Goal: Transaction & Acquisition: Download file/media

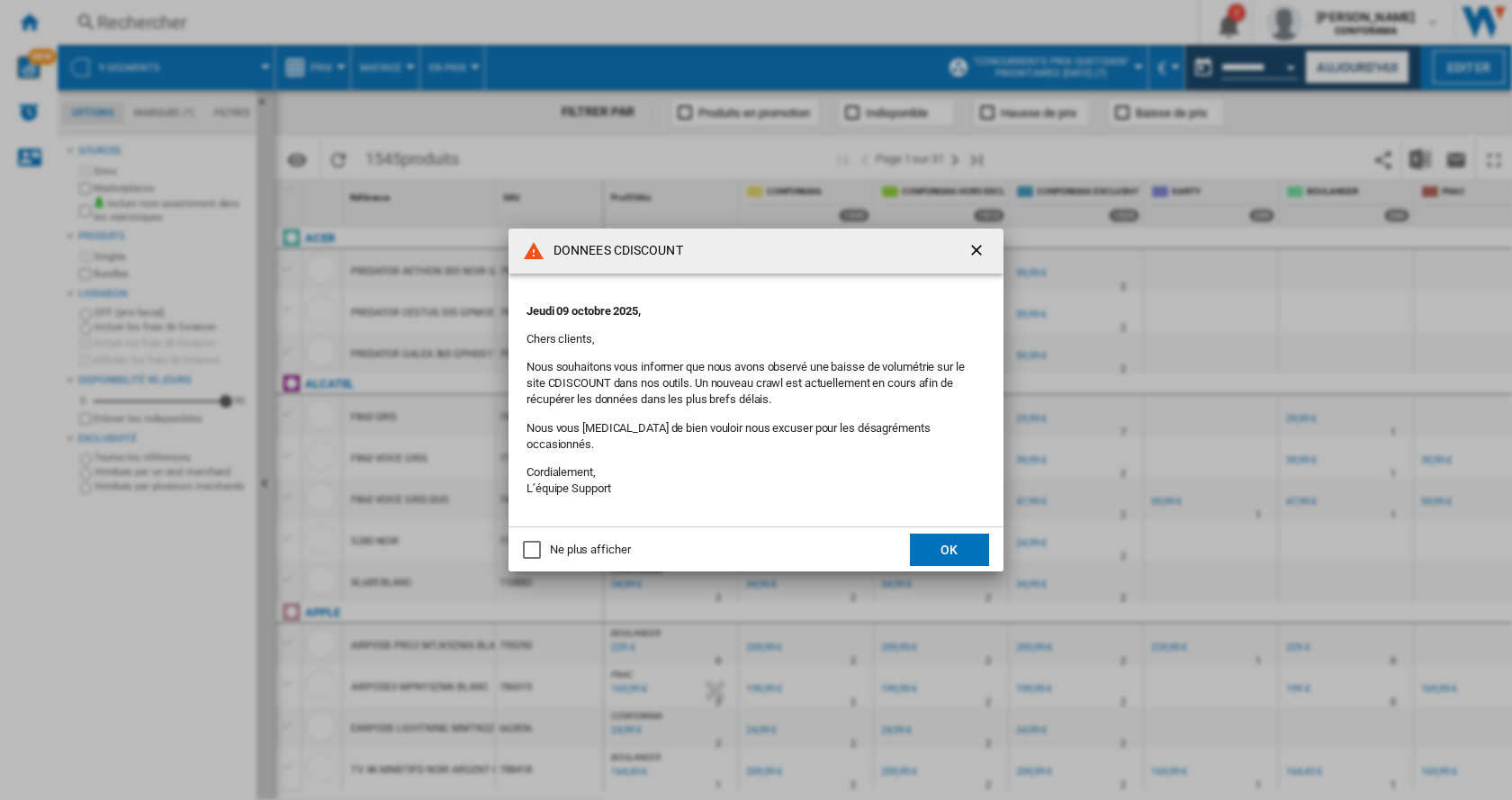
click at [945, 544] on button "OK" at bounding box center [949, 550] width 80 height 32
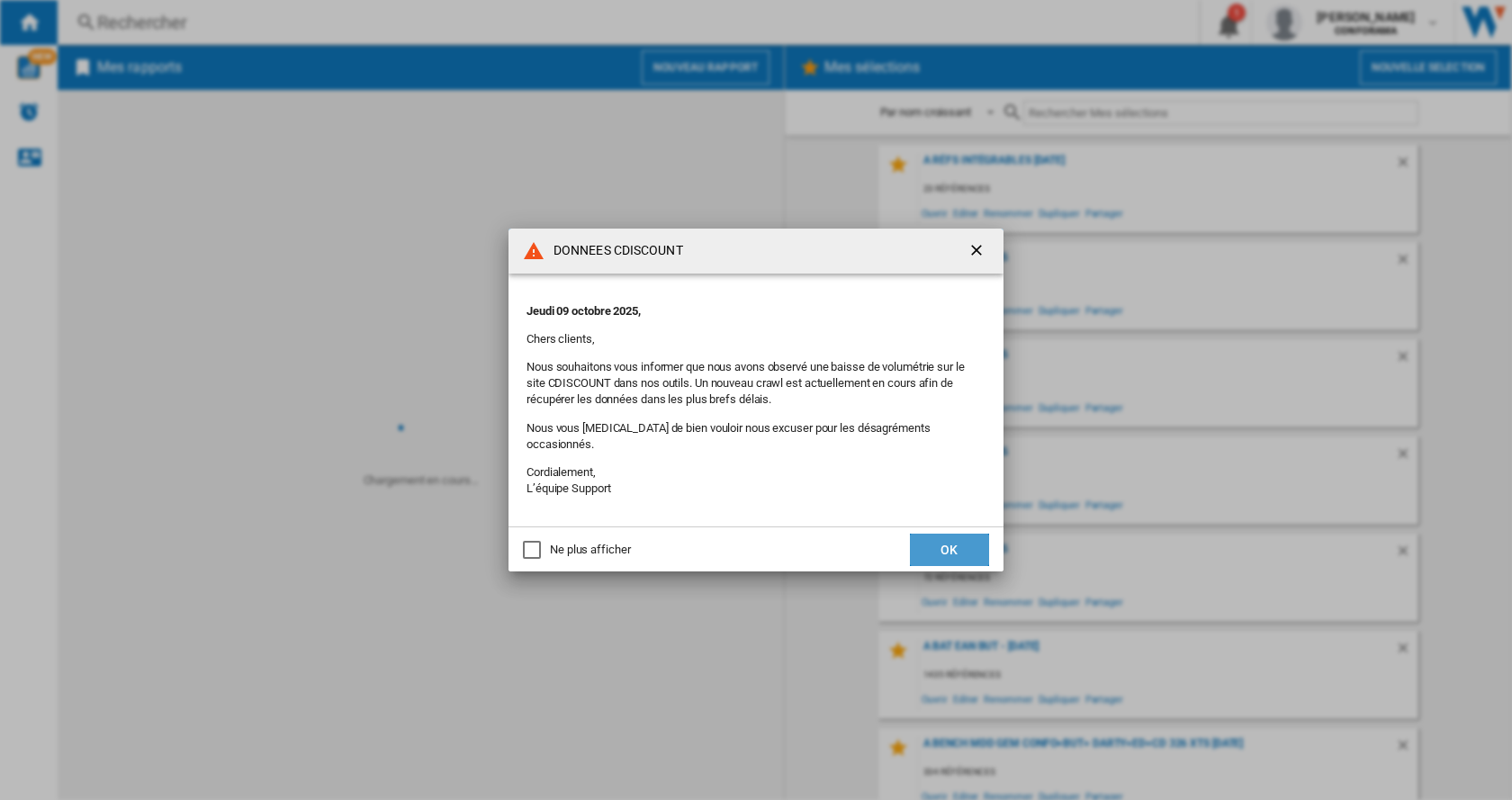
click at [973, 543] on button "OK" at bounding box center [949, 550] width 80 height 32
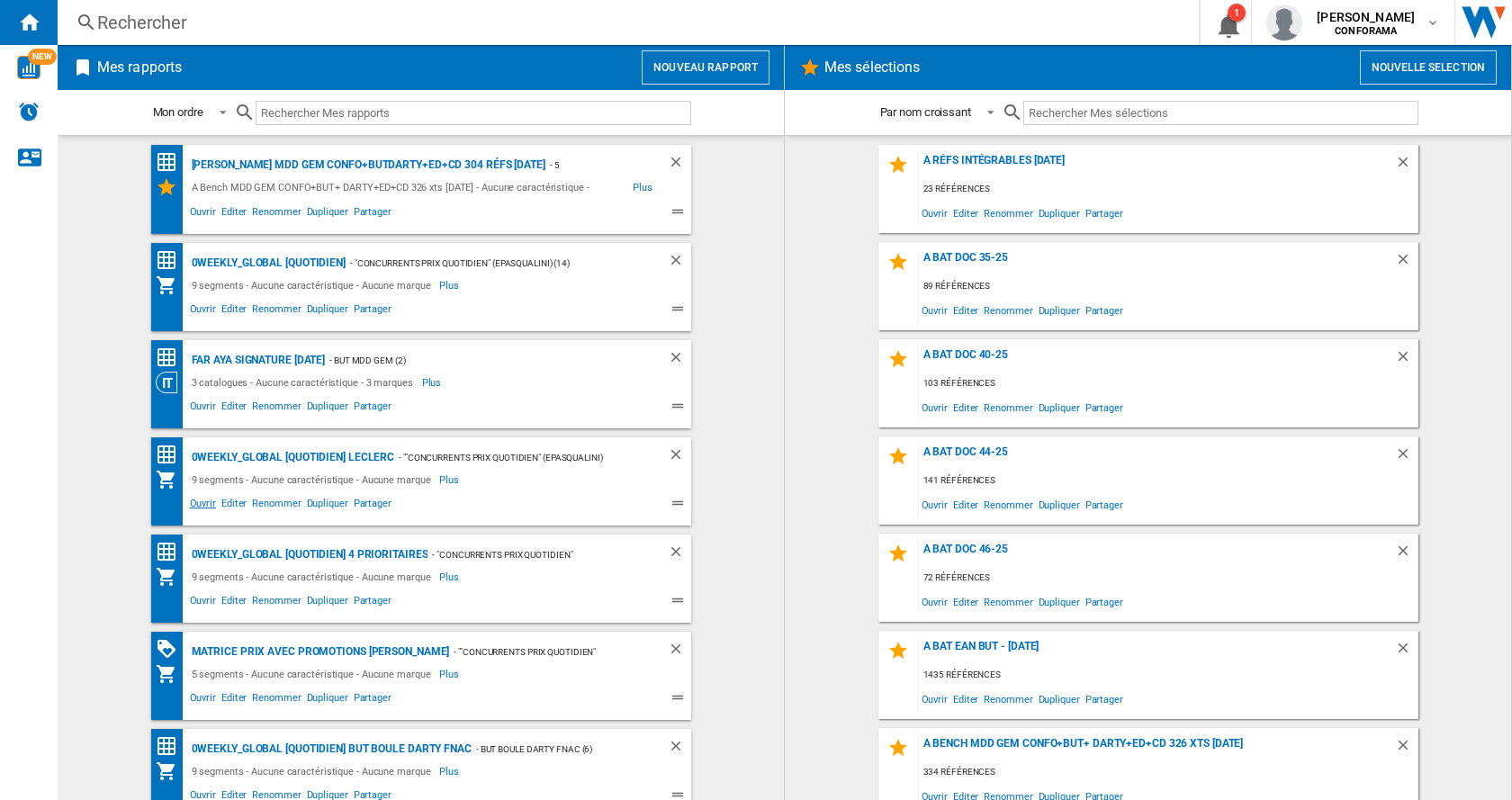
click at [199, 505] on span "Ouvrir" at bounding box center [203, 506] width 31 height 22
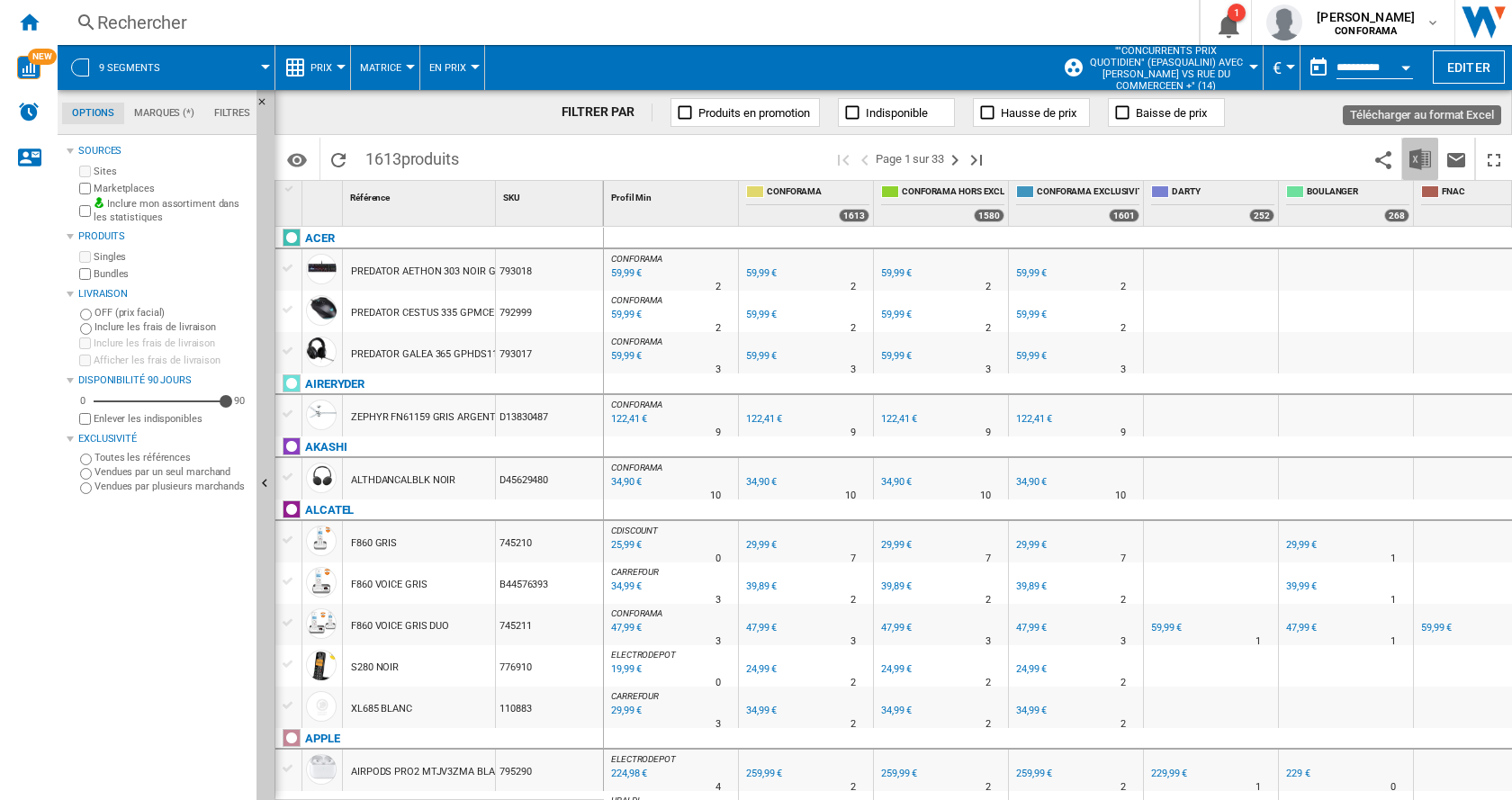
click at [1431, 160] on img "Télécharger au format Excel" at bounding box center [1421, 159] width 22 height 22
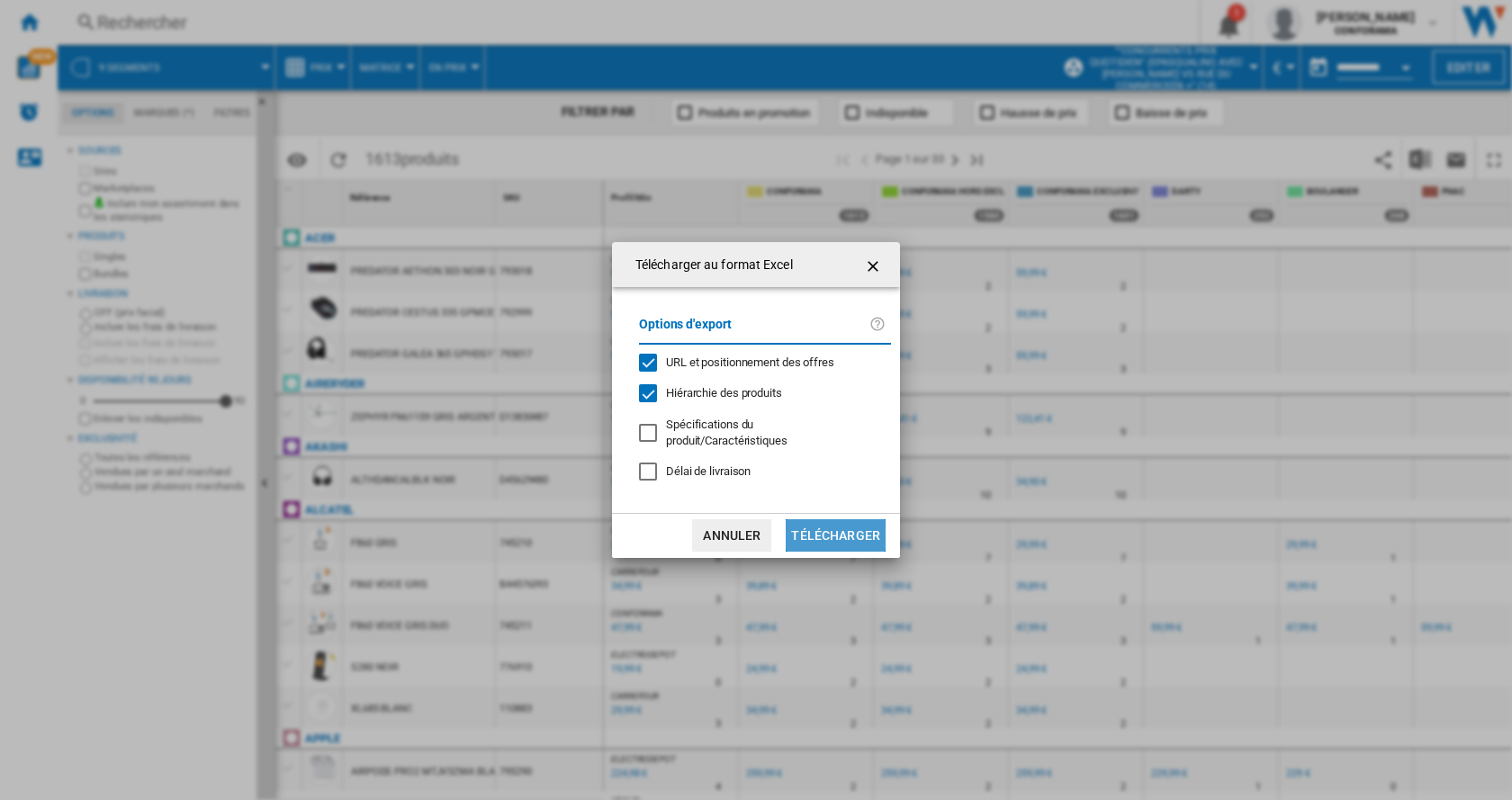
click at [863, 532] on button "Télécharger" at bounding box center [836, 535] width 100 height 32
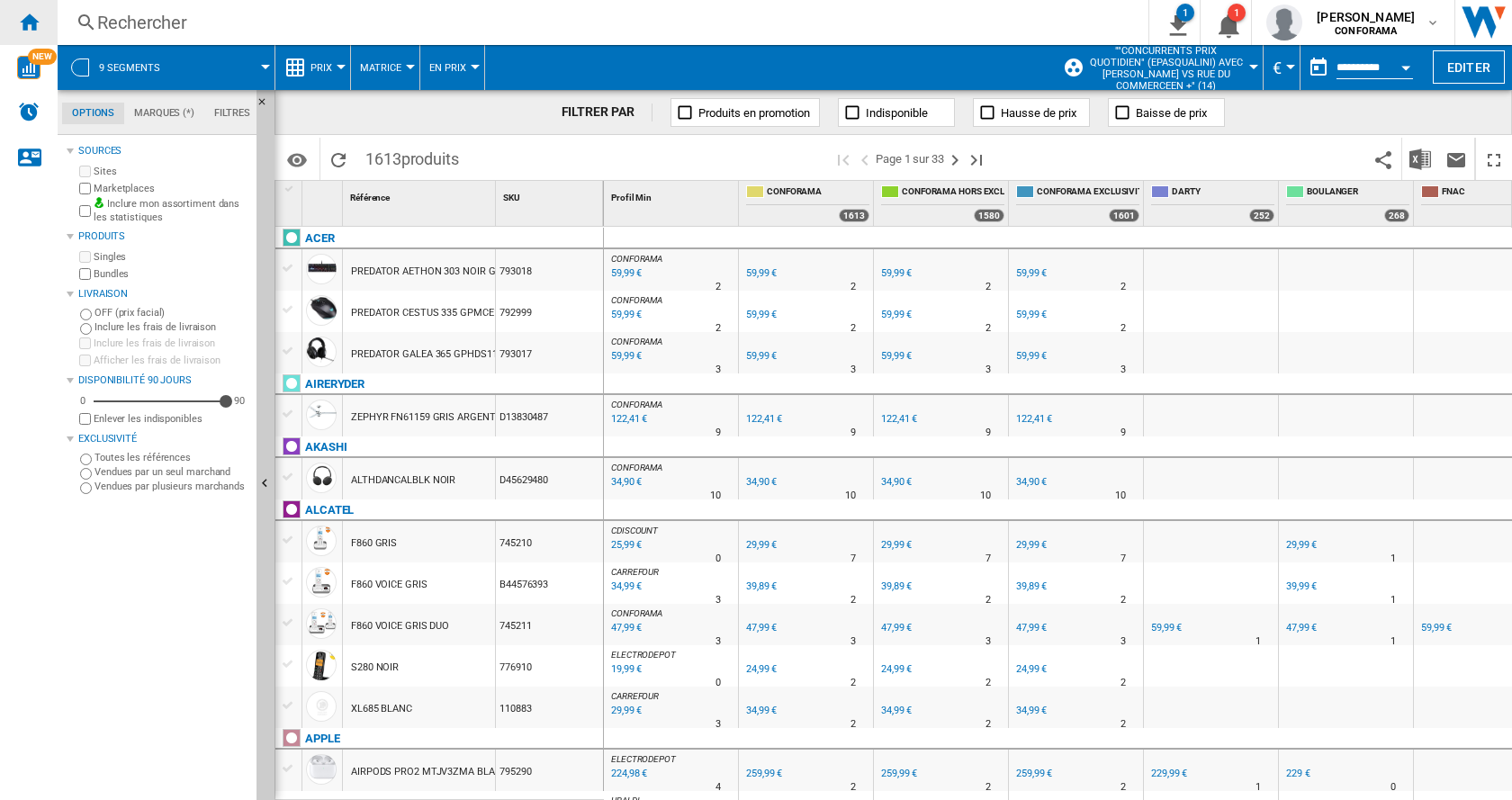
click at [34, 26] on ng-md-icon "Accueil" at bounding box center [28, 22] width 22 height 22
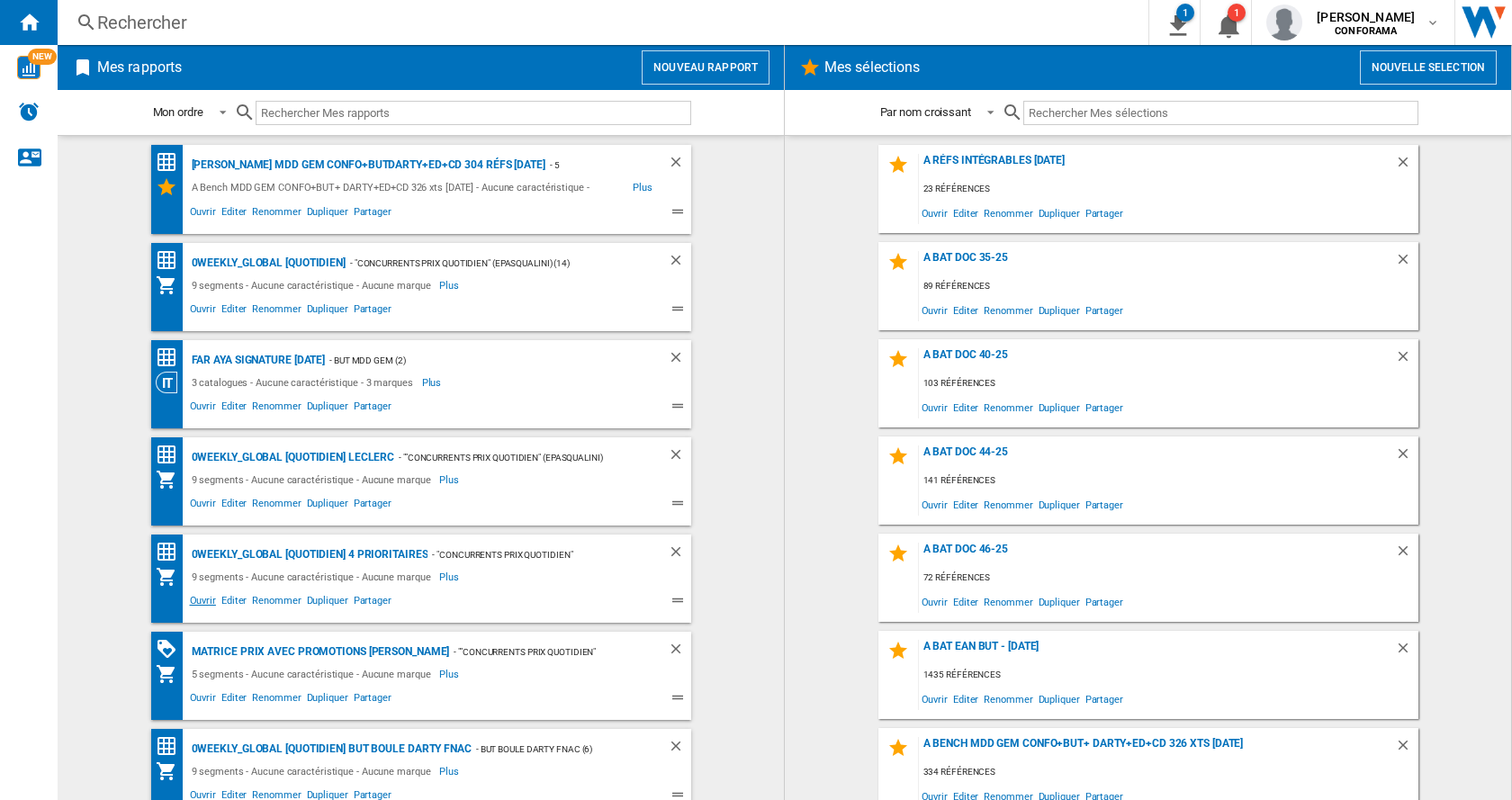
click at [196, 599] on span "Ouvrir" at bounding box center [203, 603] width 31 height 22
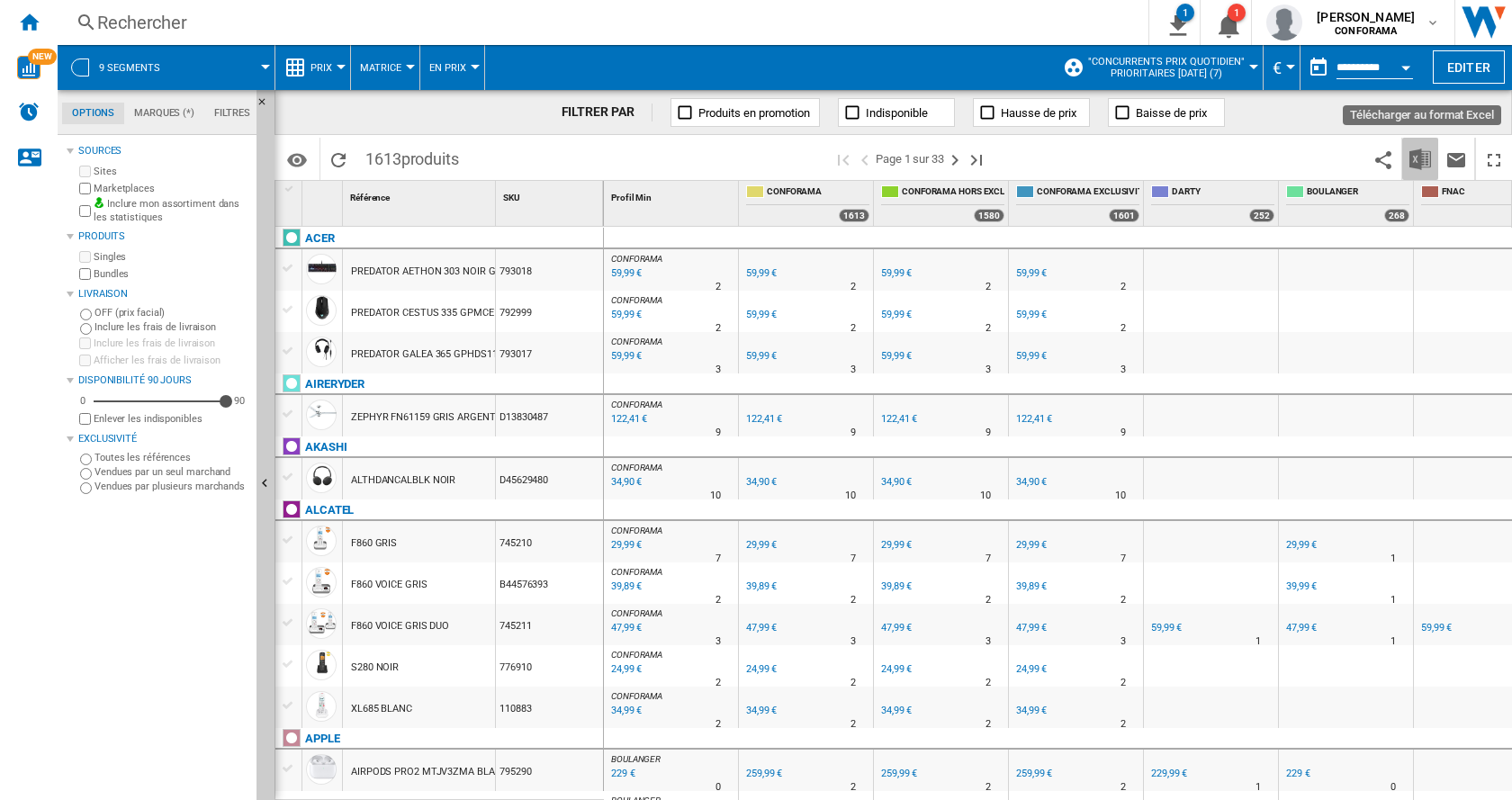
click at [1420, 158] on img "Télécharger au format Excel" at bounding box center [1421, 159] width 22 height 22
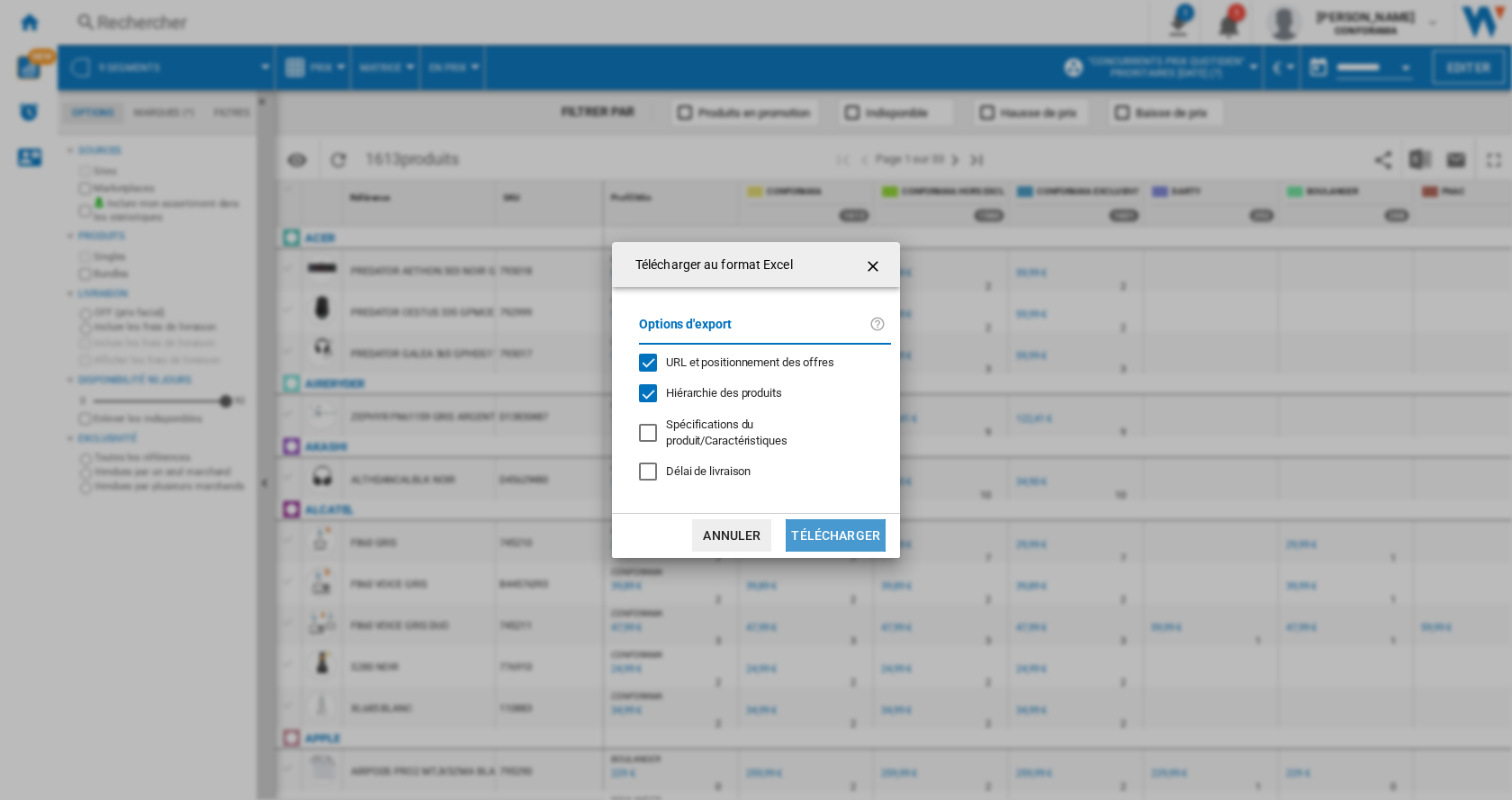
click at [841, 537] on button "Télécharger" at bounding box center [836, 535] width 100 height 32
